Goal: Transaction & Acquisition: Obtain resource

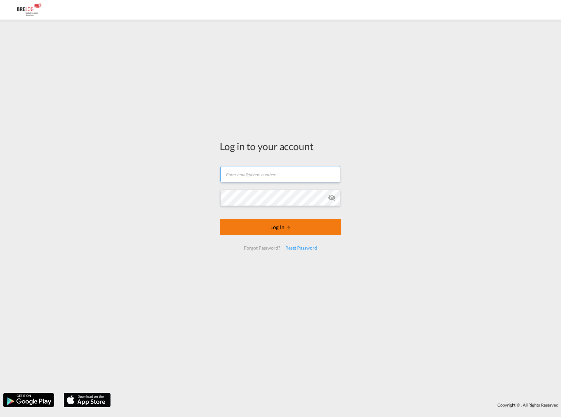
type input "[PERSON_NAME][EMAIL_ADDRESS][DOMAIN_NAME]"
click at [267, 227] on button "Log In" at bounding box center [280, 227] width 121 height 16
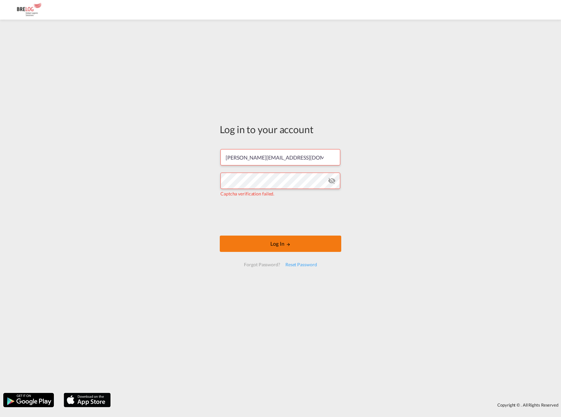
click at [272, 245] on button "Log In" at bounding box center [280, 244] width 121 height 16
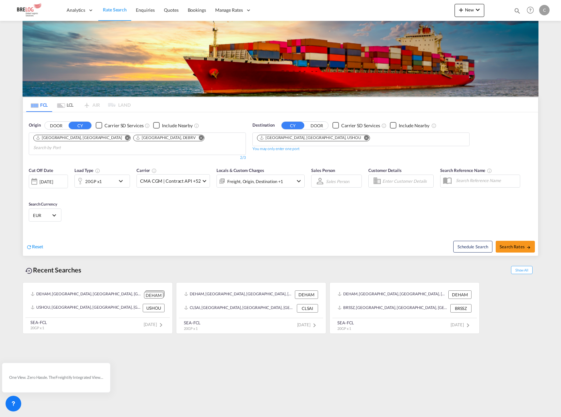
drag, startPoint x: 307, startPoint y: 137, endPoint x: 310, endPoint y: 142, distance: 5.8
click at [364, 137] on md-icon "Remove" at bounding box center [366, 137] width 5 height 5
click at [304, 139] on input "Chips input." at bounding box center [288, 140] width 62 height 10
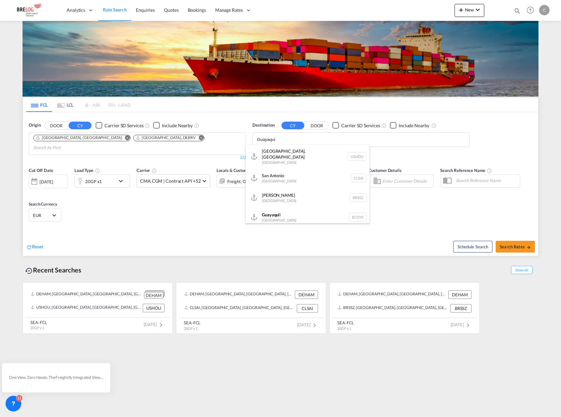
type input "[GEOGRAPHIC_DATA]"
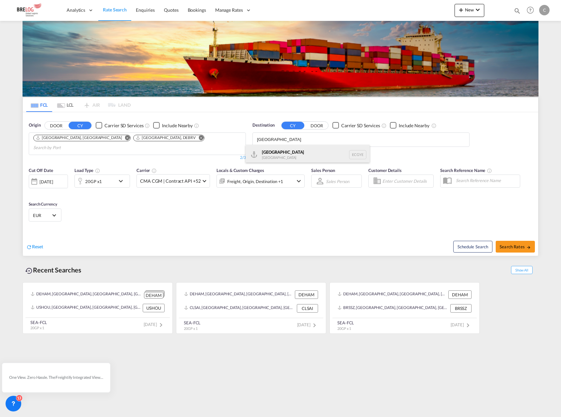
click at [300, 150] on div "Guayaquil [GEOGRAPHIC_DATA] [GEOGRAPHIC_DATA]" at bounding box center [308, 155] width 124 height 20
click at [53, 179] on div "[DATE]" at bounding box center [46, 182] width 13 height 6
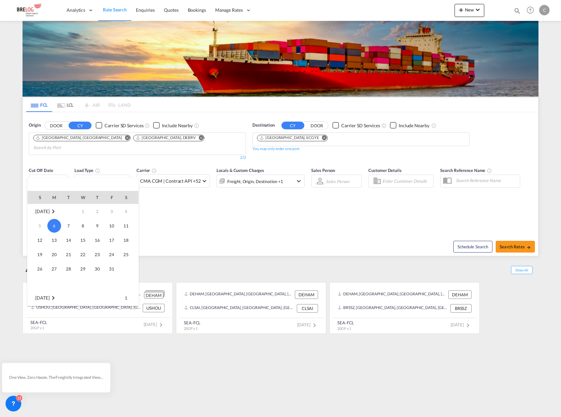
scroll to position [33, 0]
click at [78, 281] on span "5" at bounding box center [82, 279] width 13 height 13
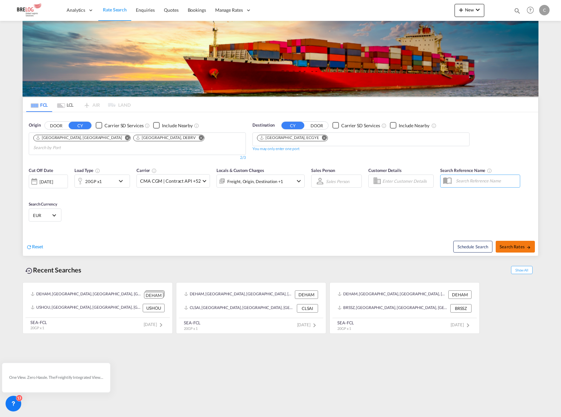
click at [504, 244] on span "Search Rates" at bounding box center [515, 246] width 31 height 5
type input "DEHAM,DEBRV to ECGYE / [DATE]"
